Goal: Navigation & Orientation: Find specific page/section

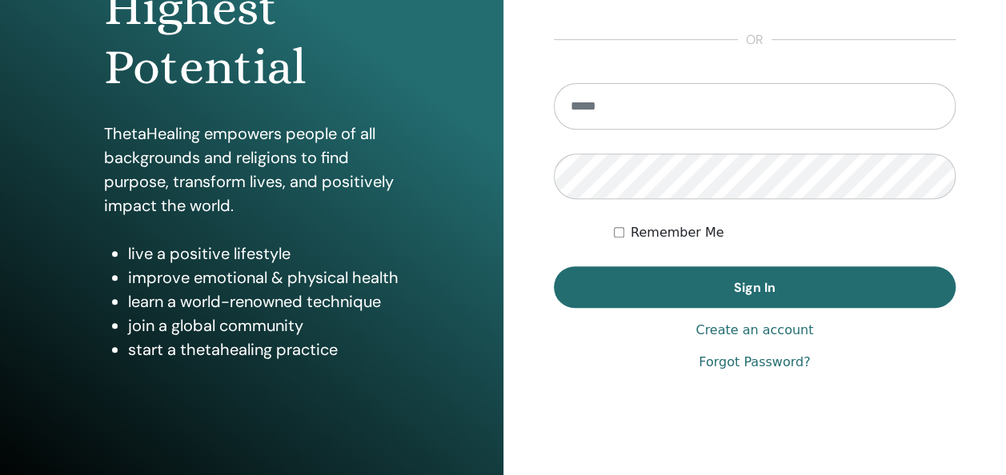
scroll to position [293, 0]
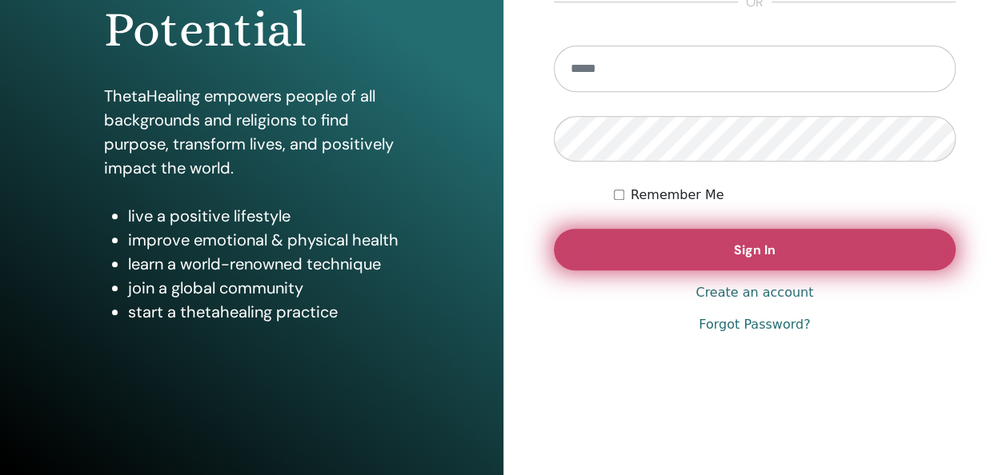
type input "**********"
click at [811, 258] on button "Sign In" at bounding box center [755, 250] width 402 height 42
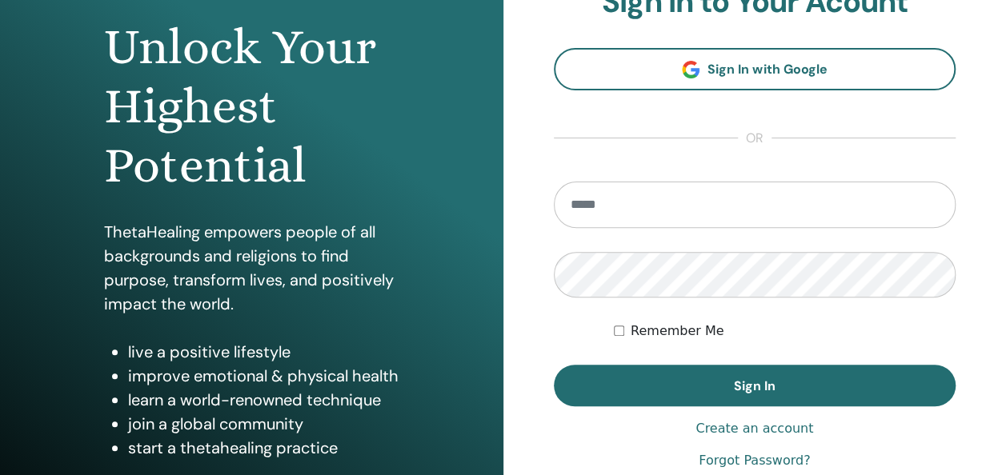
scroll to position [160, 0]
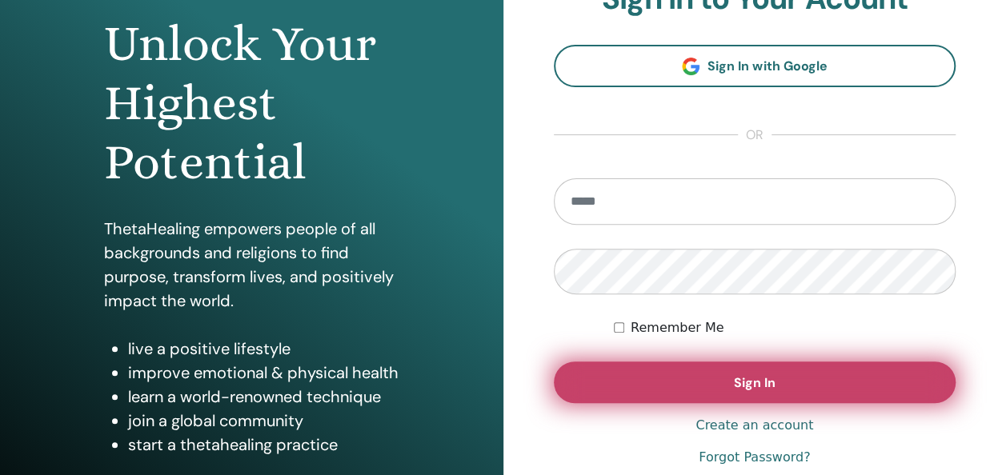
type input "**********"
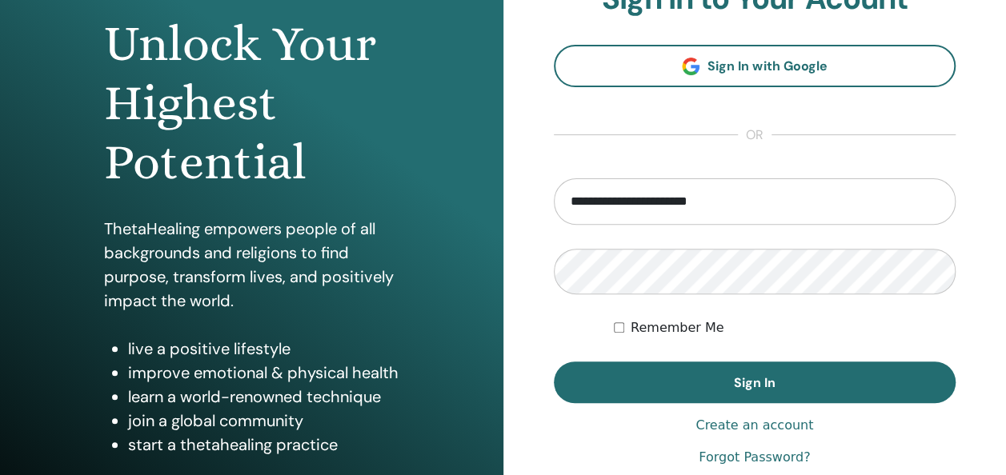
drag, startPoint x: 714, startPoint y: 377, endPoint x: 1017, endPoint y: 467, distance: 315.6
click at [715, 378] on button "Sign In" at bounding box center [755, 383] width 402 height 42
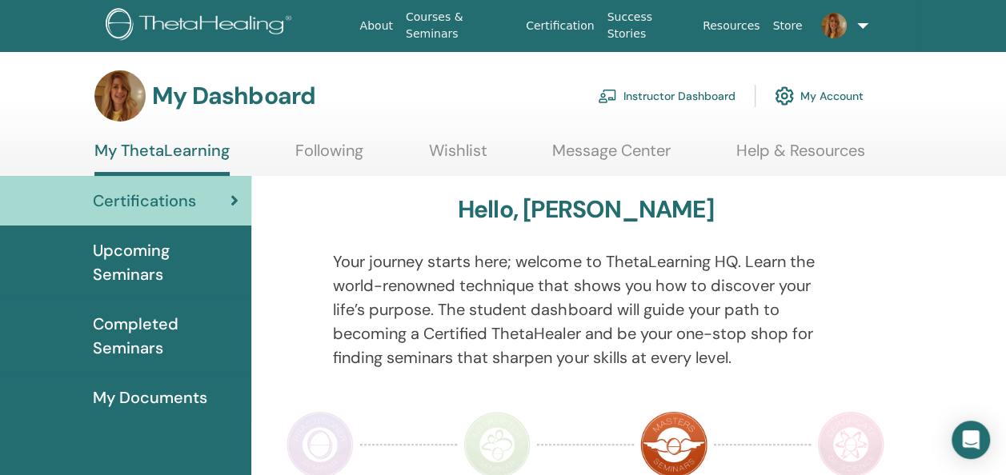
click at [154, 261] on span "Upcoming Seminars" at bounding box center [166, 262] width 146 height 48
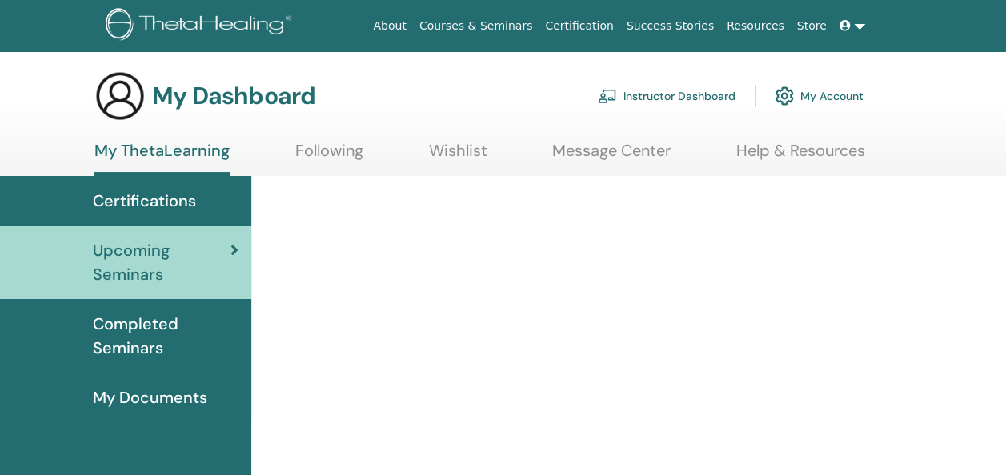
click at [132, 336] on span "Completed Seminars" at bounding box center [166, 336] width 146 height 48
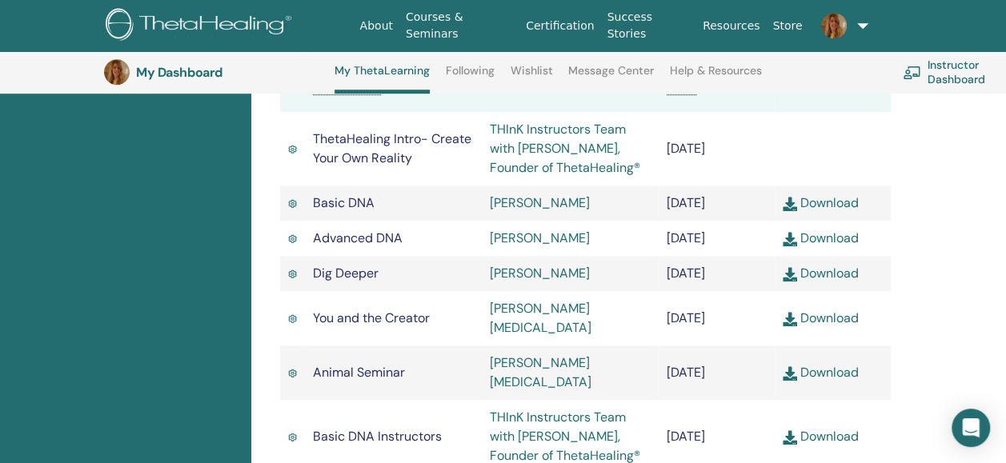
scroll to position [522, 0]
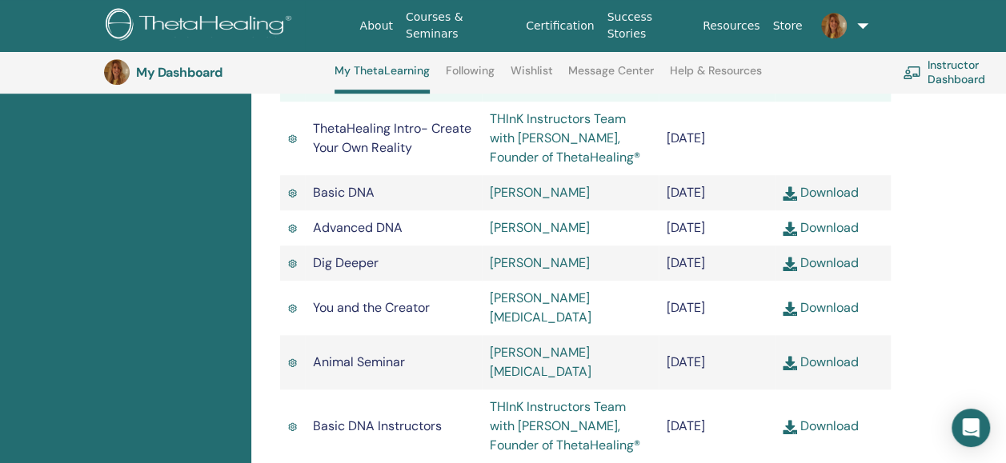
click at [528, 198] on link "Goran Karna" at bounding box center [540, 192] width 100 height 17
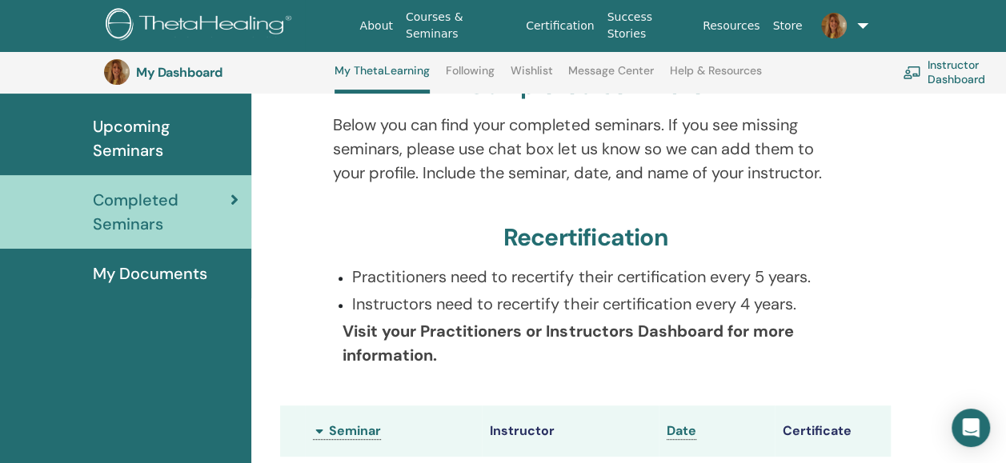
scroll to position [202, 0]
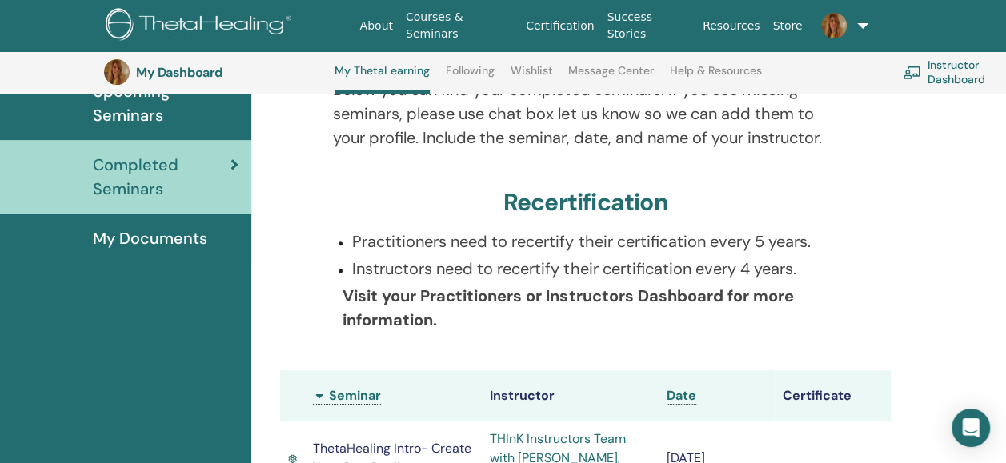
click at [193, 246] on span "My Documents" at bounding box center [150, 238] width 114 height 24
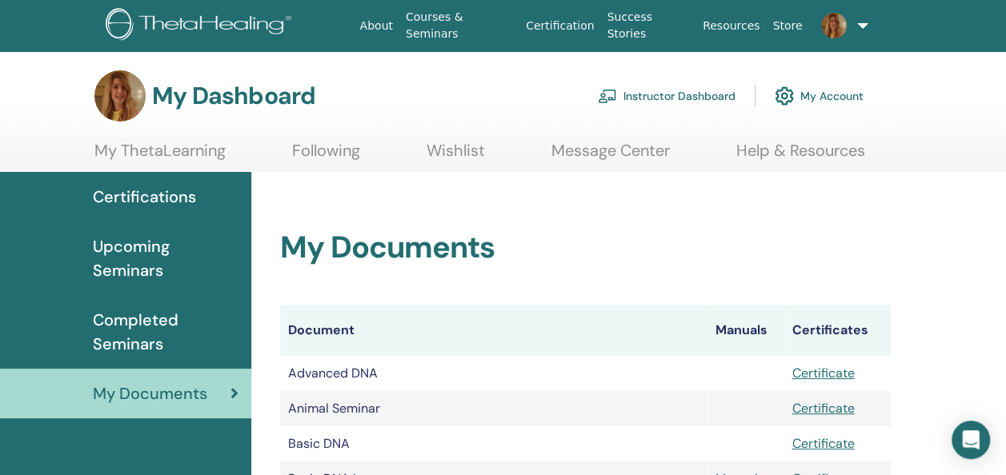
click at [659, 86] on link "Instructor Dashboard" at bounding box center [667, 95] width 138 height 35
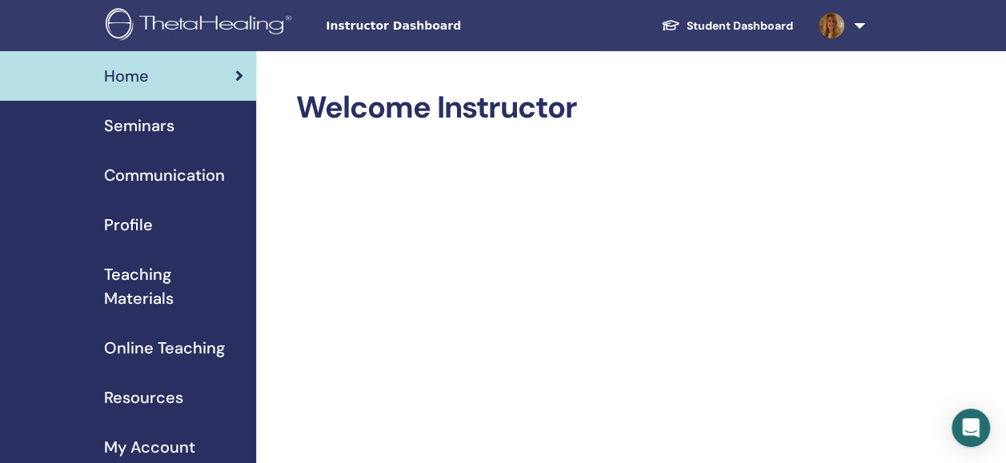
click at [168, 126] on span "Seminars" at bounding box center [139, 126] width 70 height 24
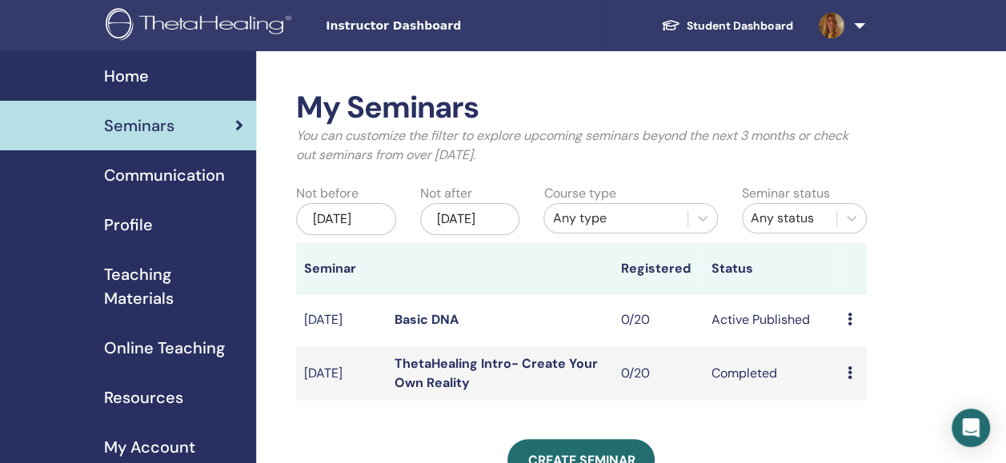
click at [186, 338] on span "Online Teaching" at bounding box center [164, 348] width 121 height 24
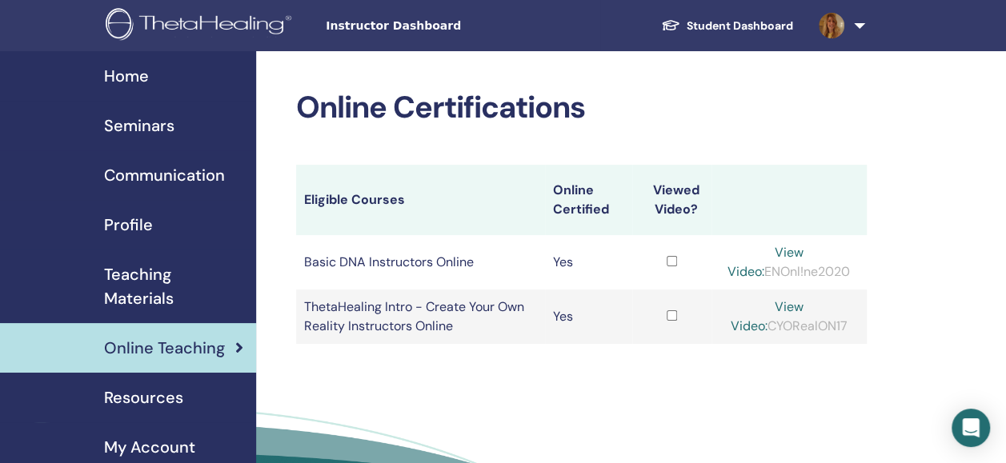
click at [153, 290] on span "Teaching Materials" at bounding box center [173, 286] width 139 height 48
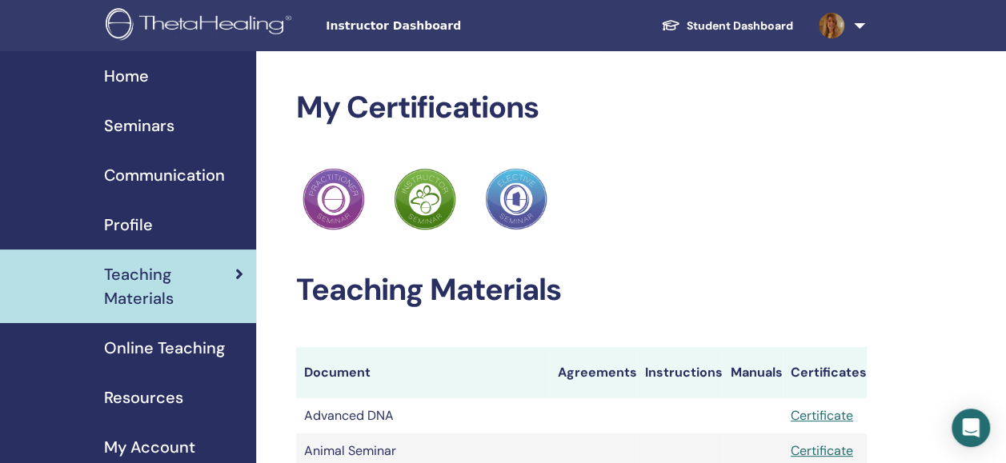
click at [206, 440] on div "My Account" at bounding box center [128, 447] width 230 height 24
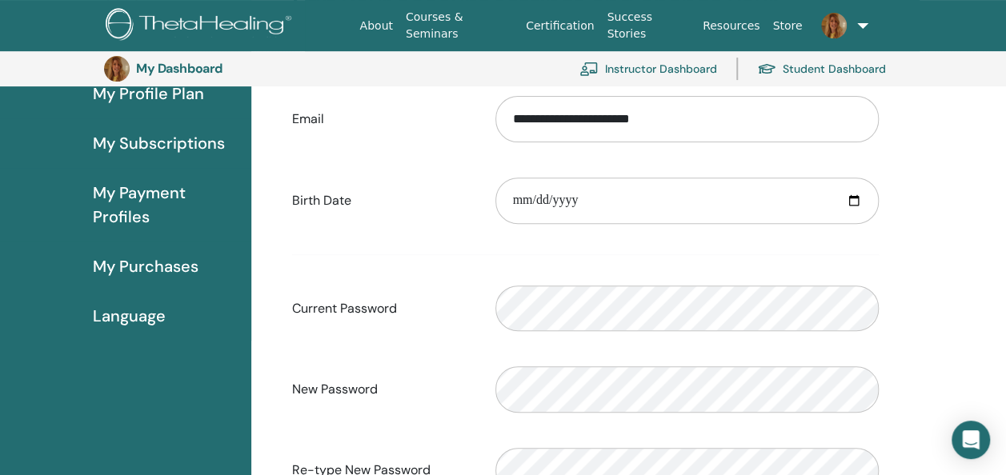
scroll to position [195, 0]
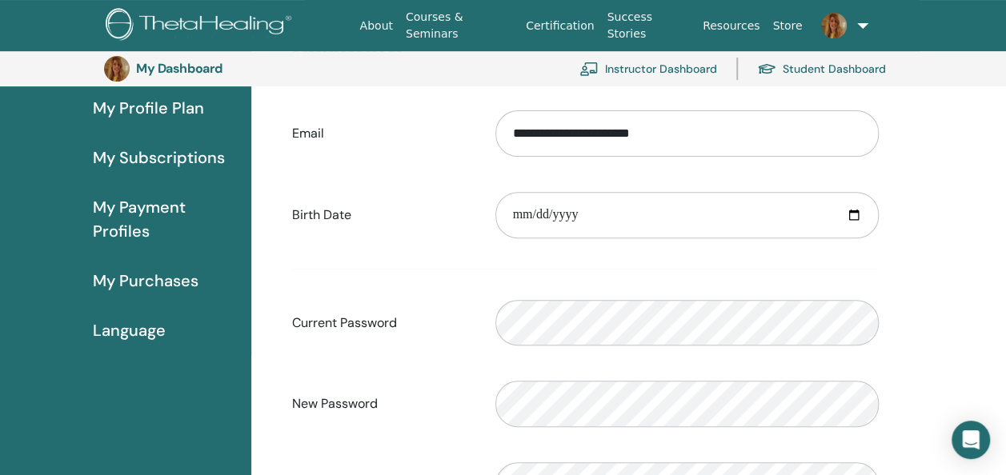
click at [149, 202] on span "My Payment Profiles" at bounding box center [166, 219] width 146 height 48
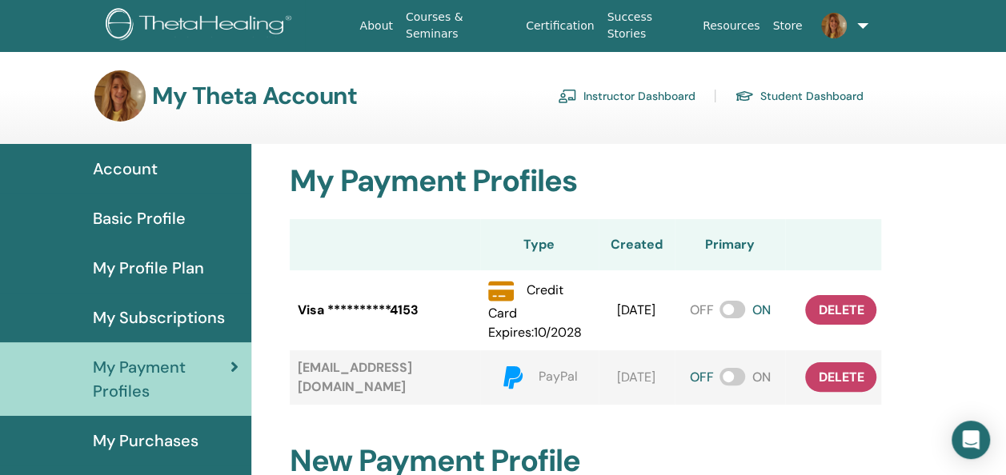
click at [190, 315] on span "My Subscriptions" at bounding box center [159, 318] width 132 height 24
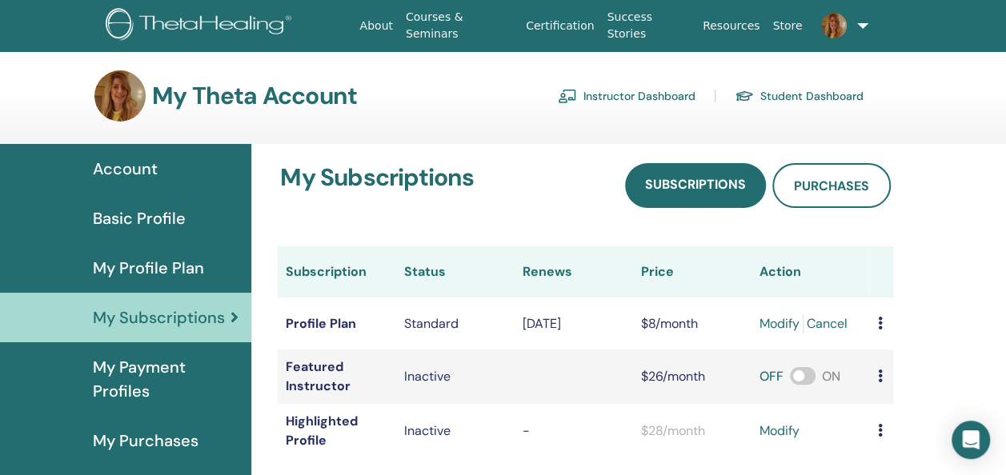
scroll to position [195, 0]
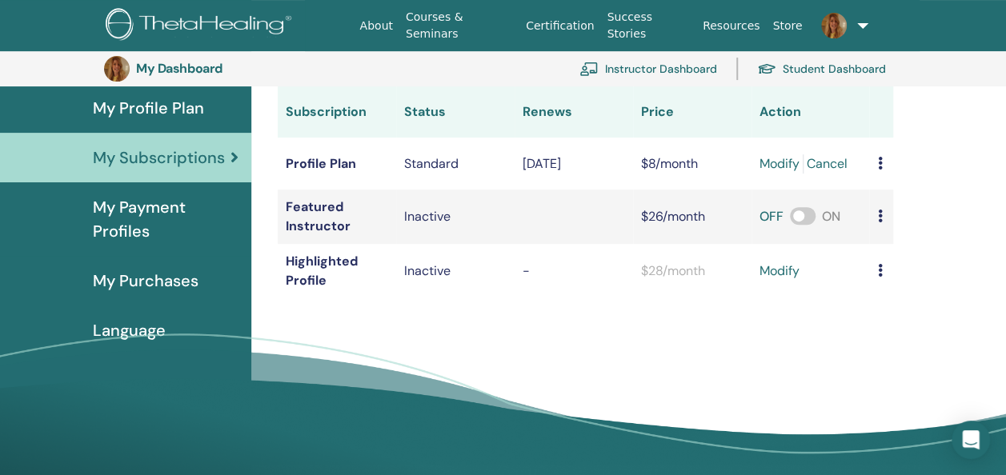
click at [184, 80] on div "My Dashboard Instructor Dashboard Student Dashboard" at bounding box center [515, 68] width 822 height 35
click at [182, 110] on span "My Profile Plan" at bounding box center [148, 108] width 111 height 24
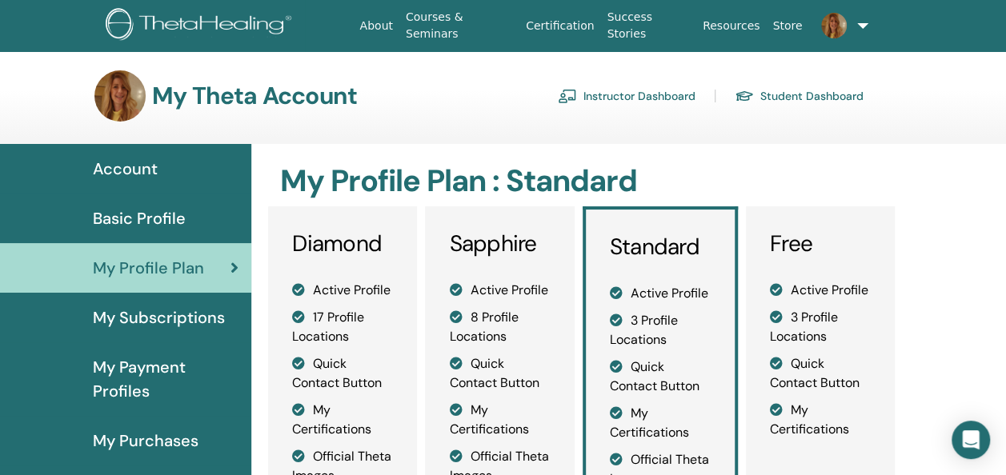
click at [148, 214] on span "Basic Profile" at bounding box center [139, 218] width 93 height 24
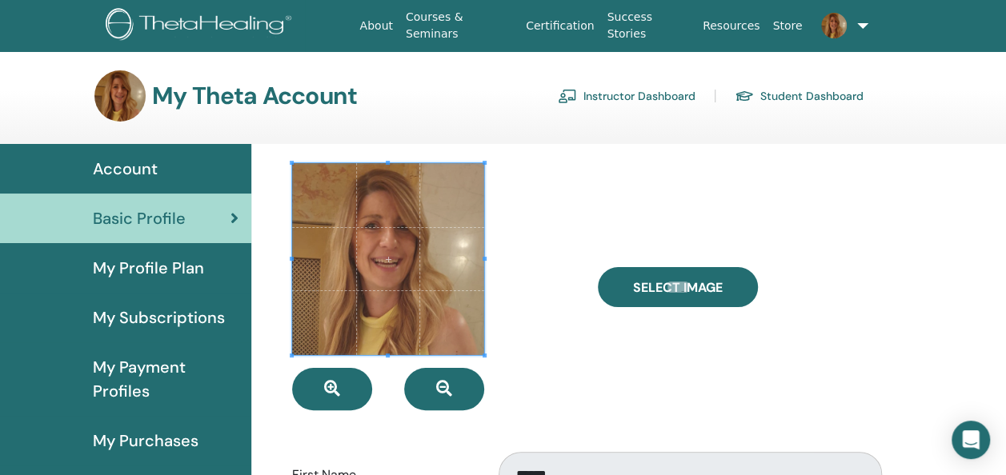
click at [162, 157] on div "Account" at bounding box center [126, 169] width 226 height 24
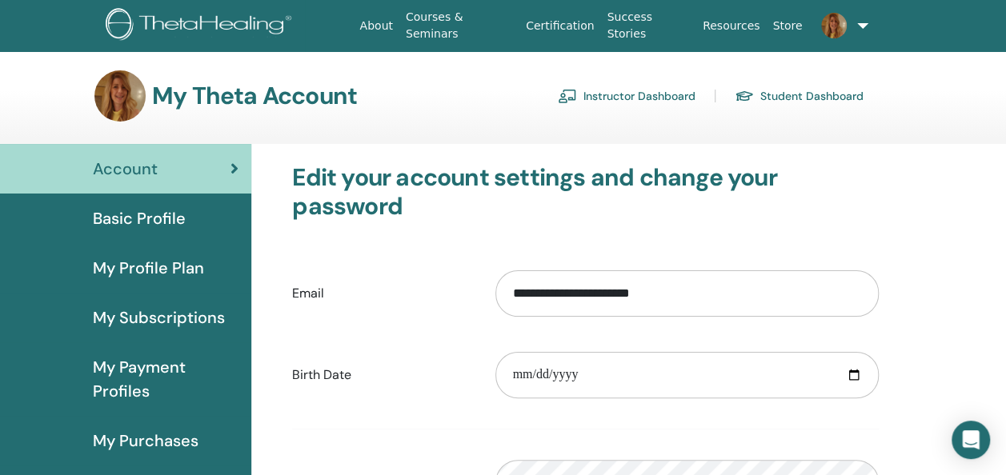
click at [666, 99] on link "Instructor Dashboard" at bounding box center [627, 96] width 138 height 26
click at [639, 33] on link "Success Stories" at bounding box center [647, 25] width 95 height 46
